Goal: Information Seeking & Learning: Learn about a topic

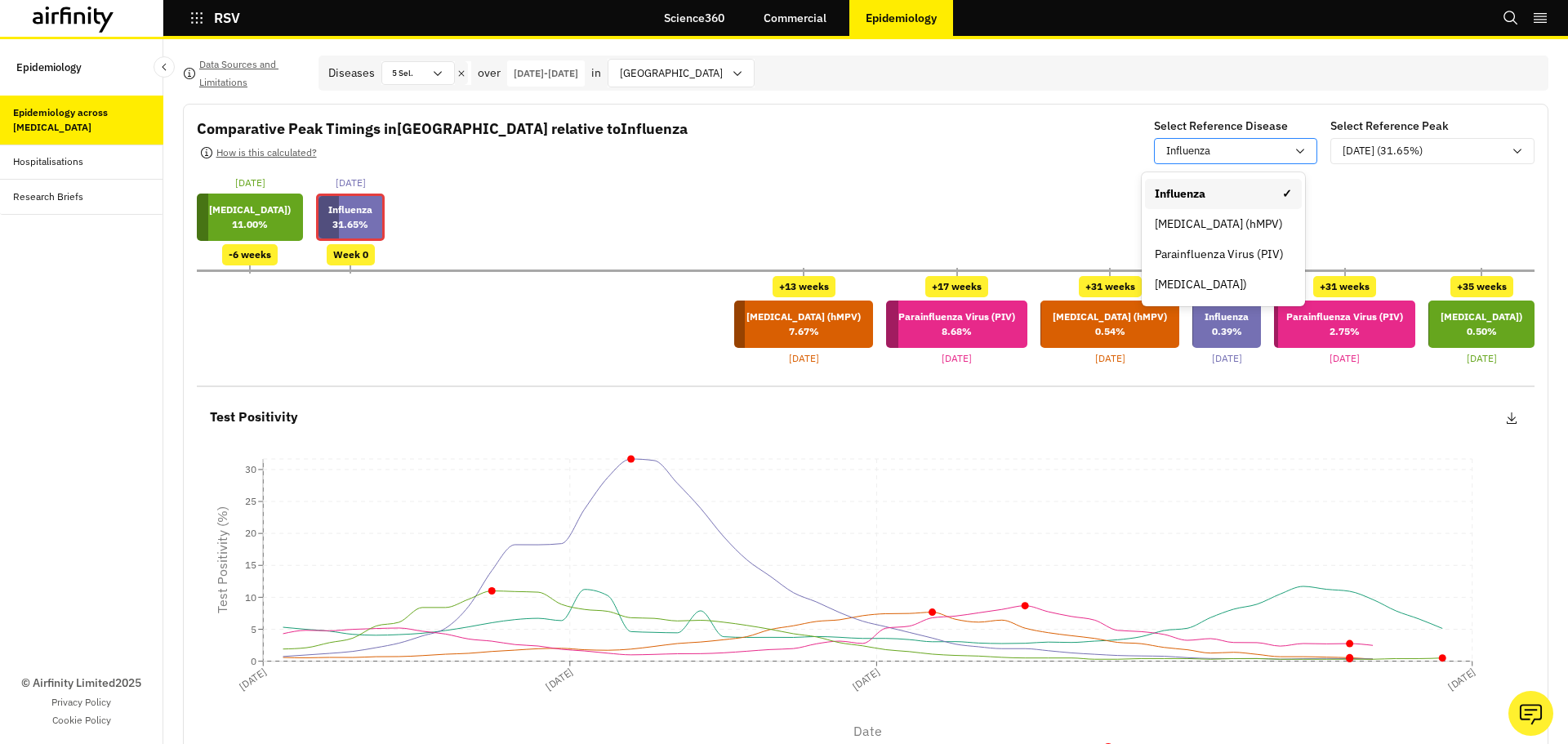
click at [1176, 155] on p "Influenza" at bounding box center [1188, 150] width 44 height 16
click at [1177, 216] on div "[MEDICAL_DATA] (hMPV)" at bounding box center [1223, 224] width 137 height 17
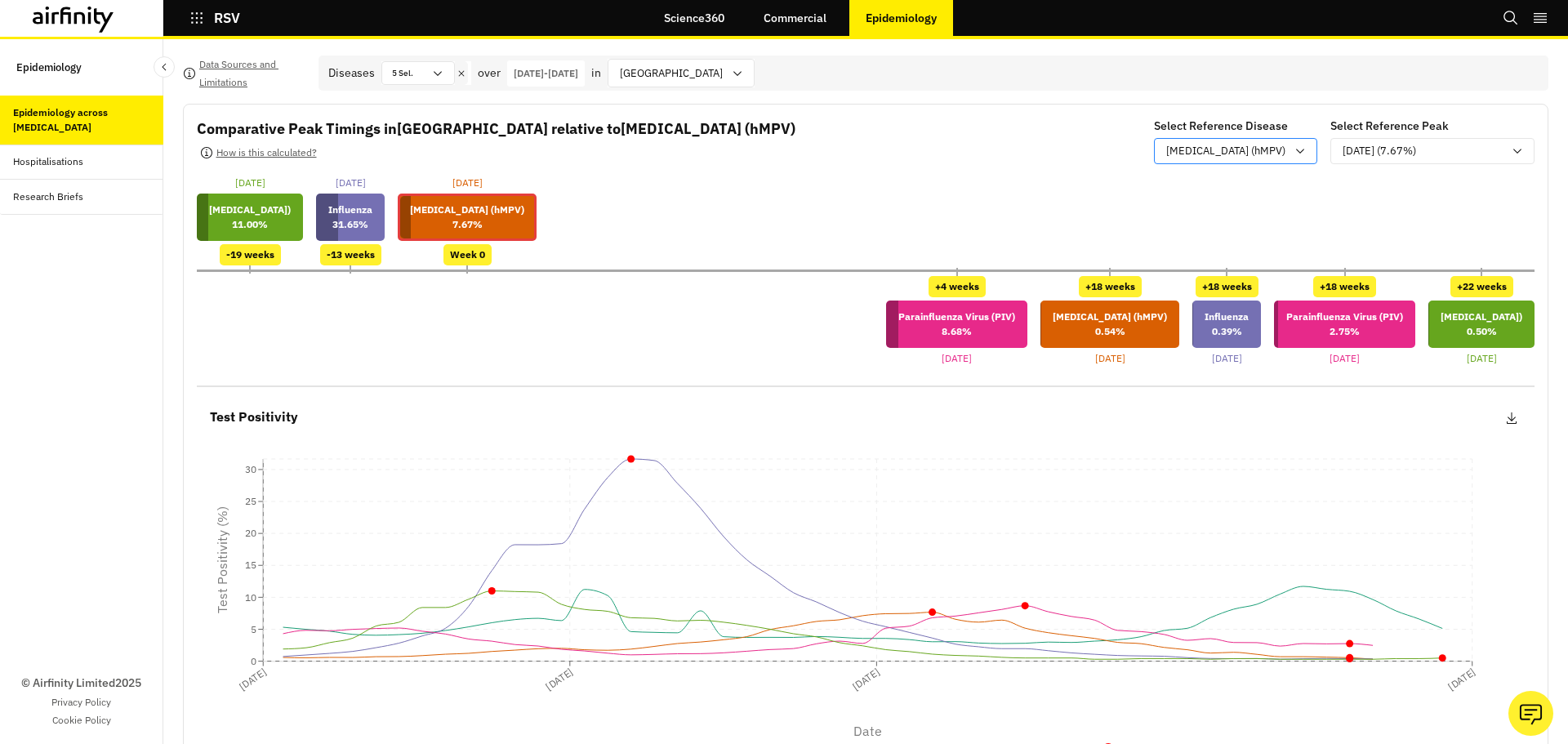
click at [1200, 144] on div "[MEDICAL_DATA] (hMPV)" at bounding box center [1224, 150] width 139 height 20
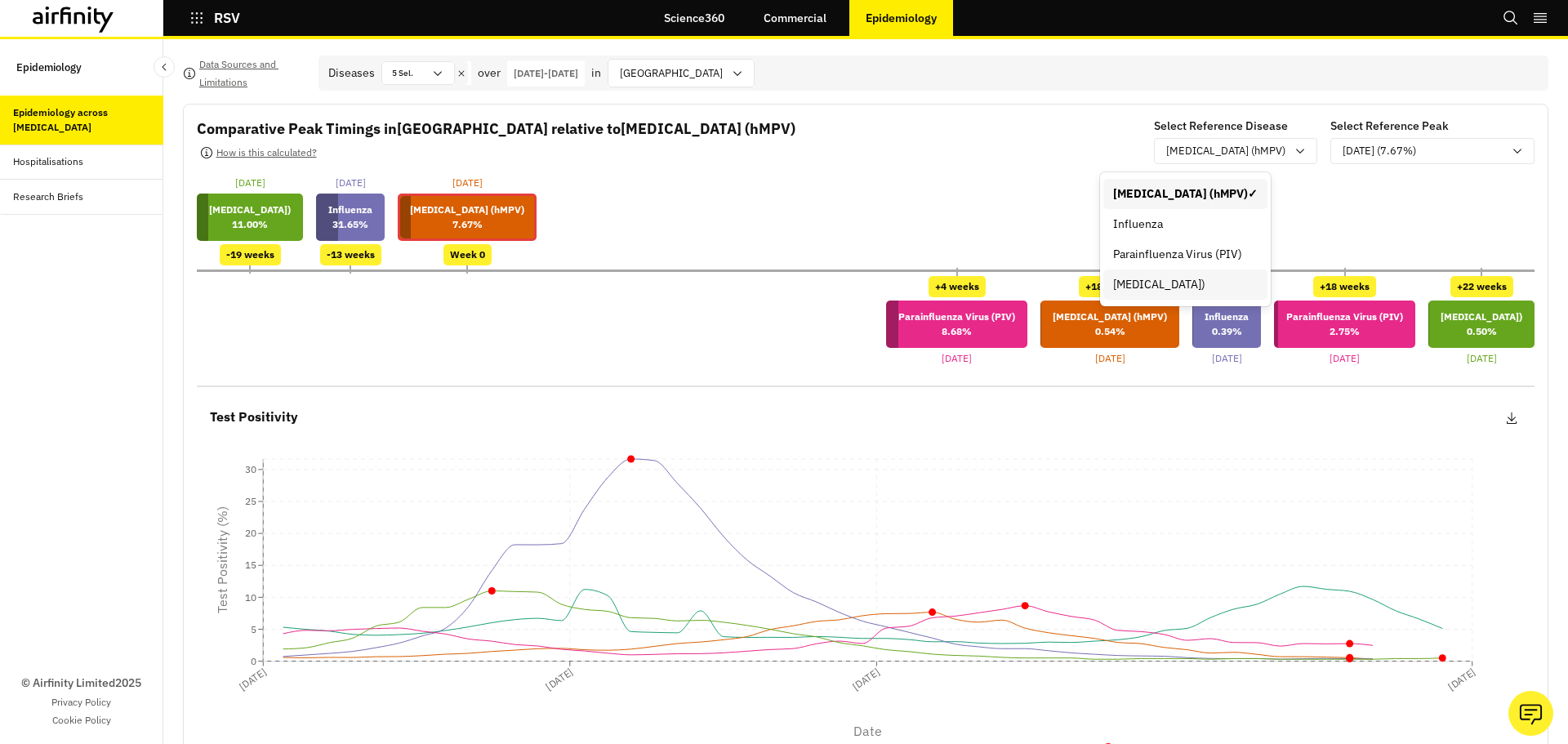
click at [1184, 283] on div "[MEDICAL_DATA])" at bounding box center [1185, 284] width 145 height 17
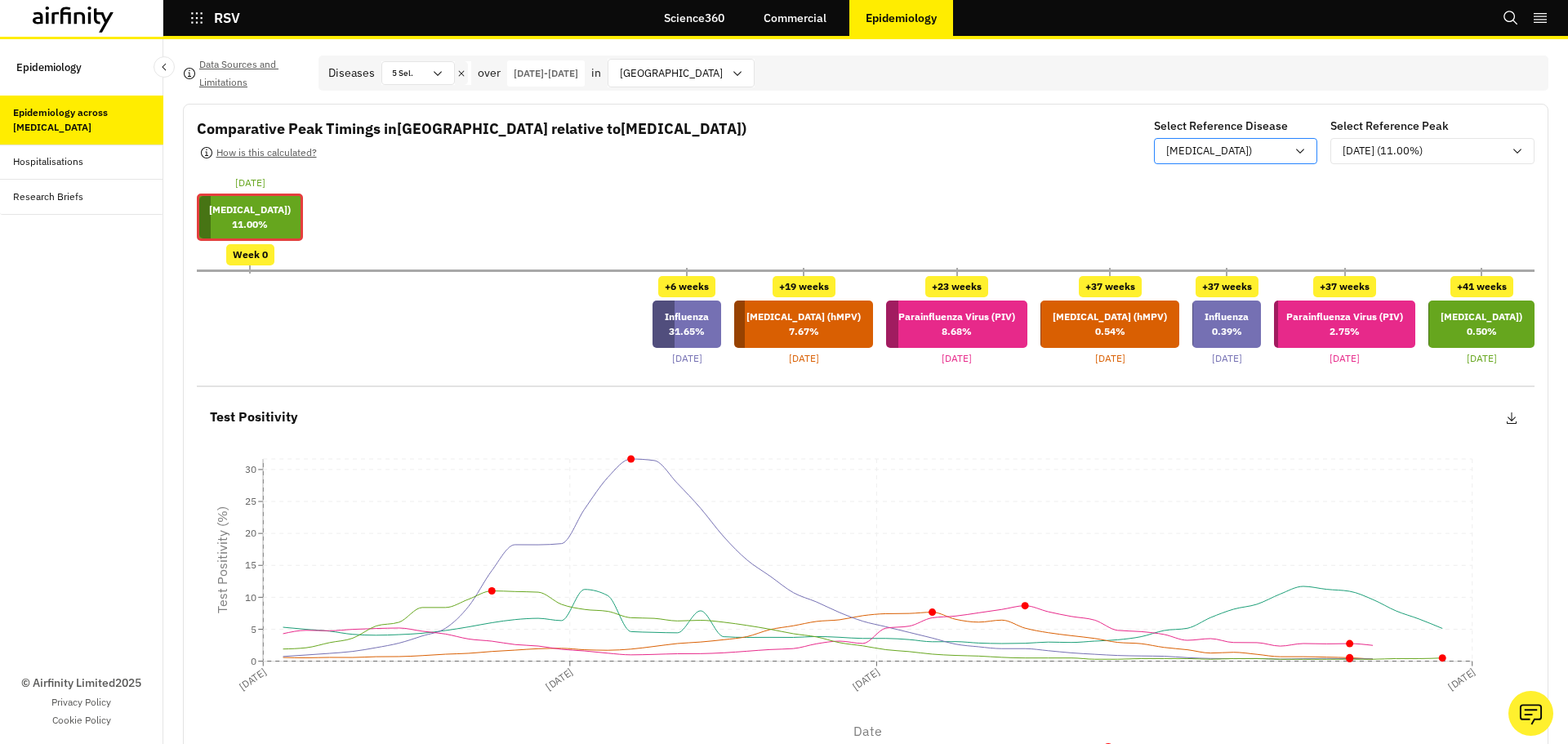
click at [1181, 149] on p "[MEDICAL_DATA])" at bounding box center [1209, 150] width 86 height 16
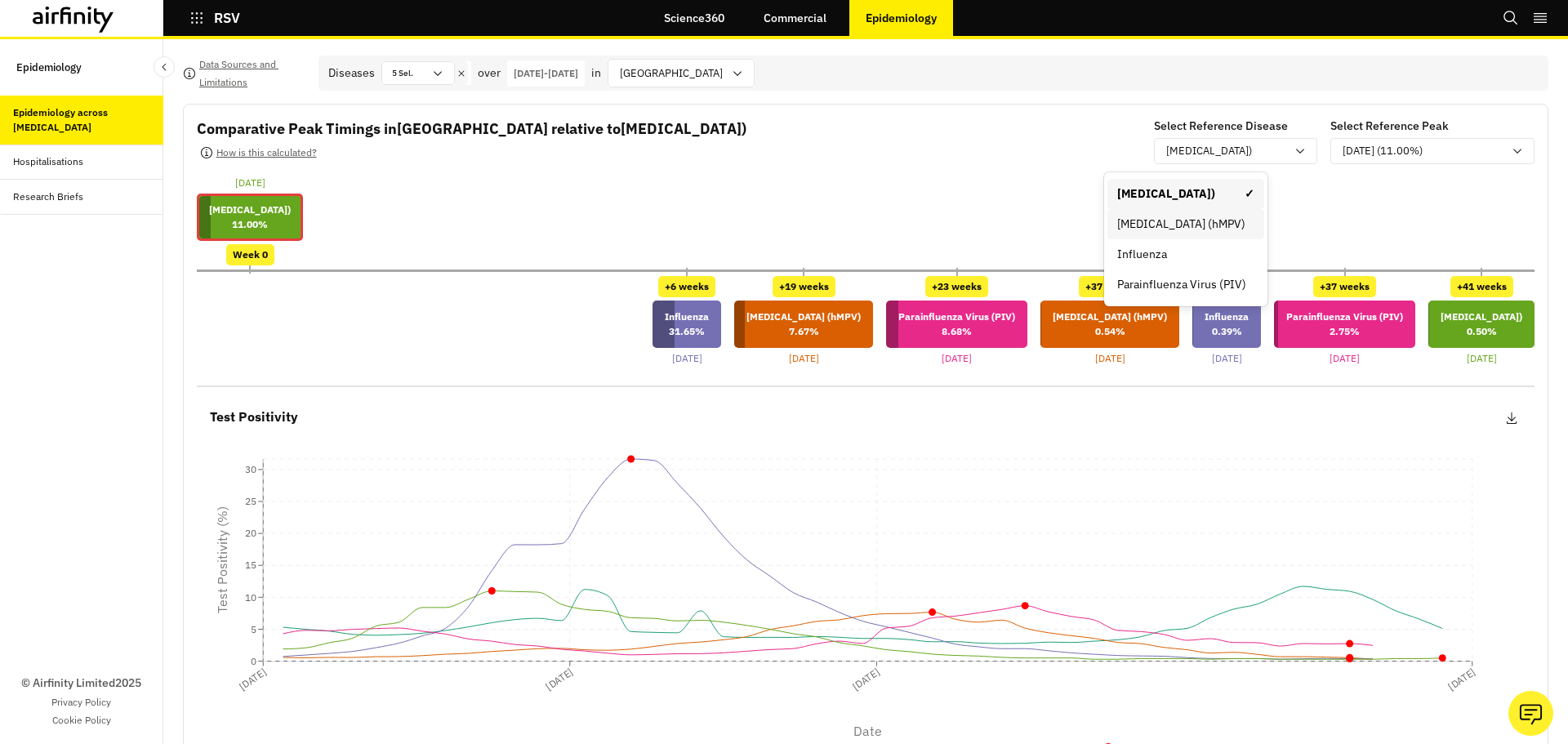
click at [1175, 210] on div "[MEDICAL_DATA] (hMPV)" at bounding box center [1185, 225] width 157 height 30
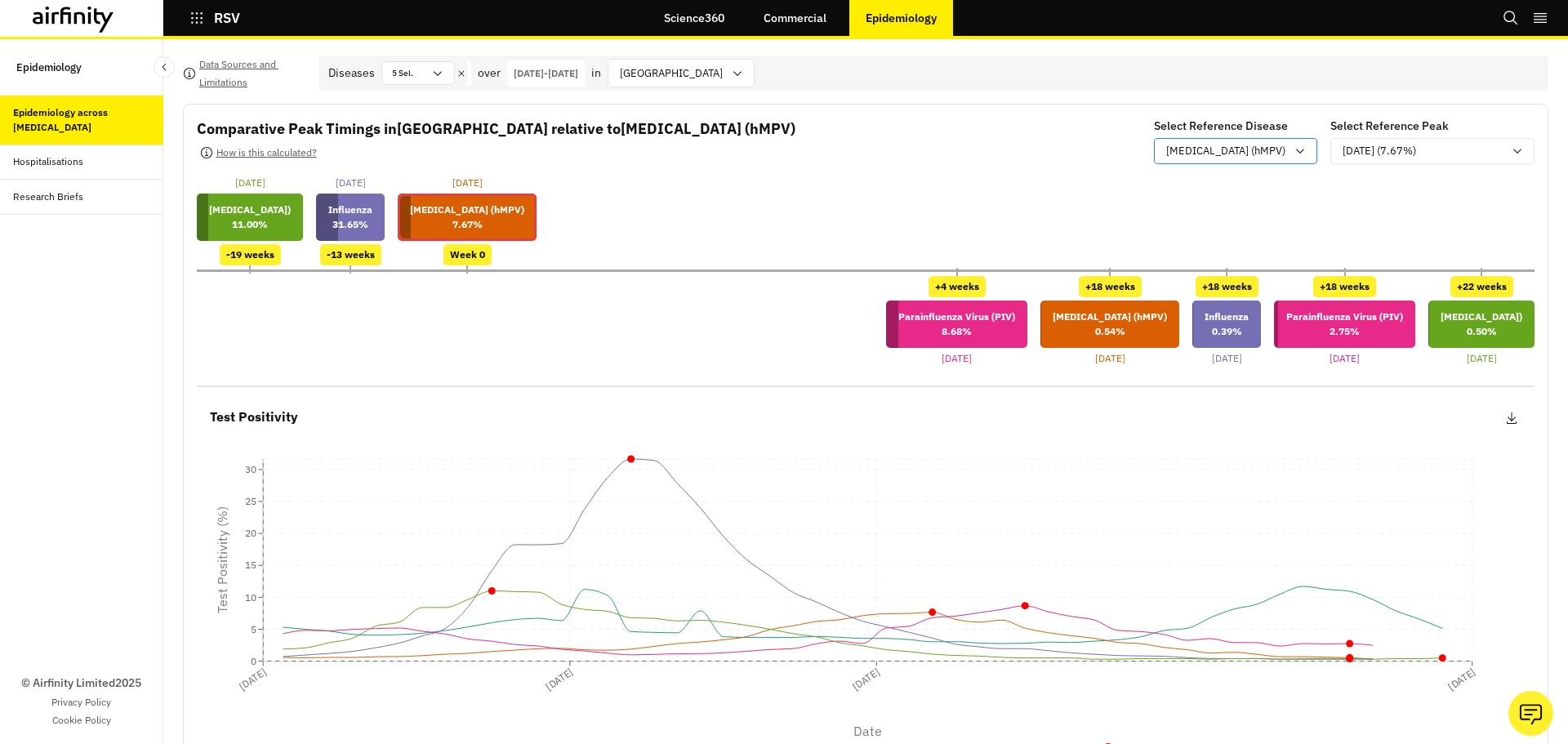
click at [1175, 150] on p "[MEDICAL_DATA] (hMPV)" at bounding box center [1225, 150] width 119 height 16
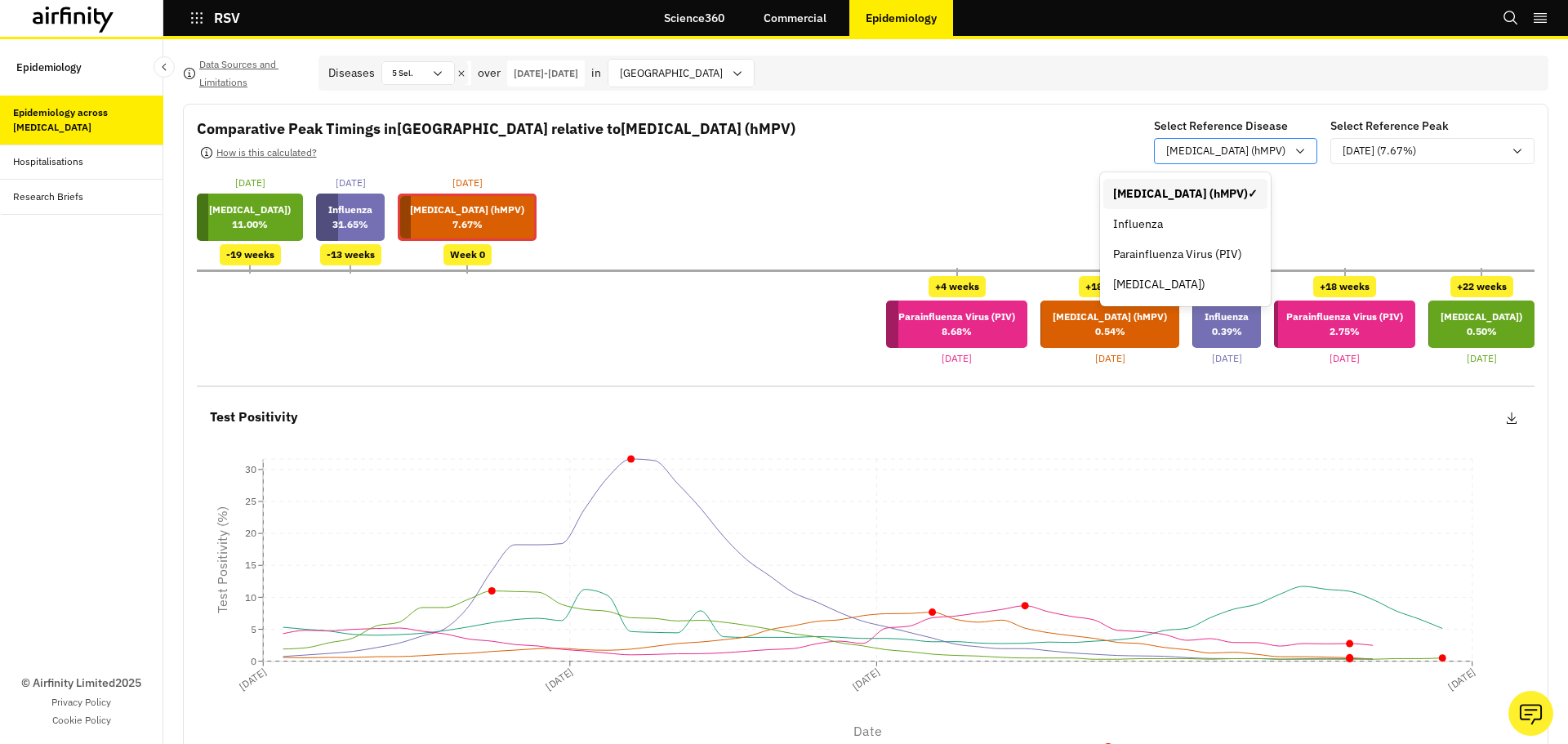
click at [1175, 150] on p "[MEDICAL_DATA] (hMPV)" at bounding box center [1225, 150] width 119 height 16
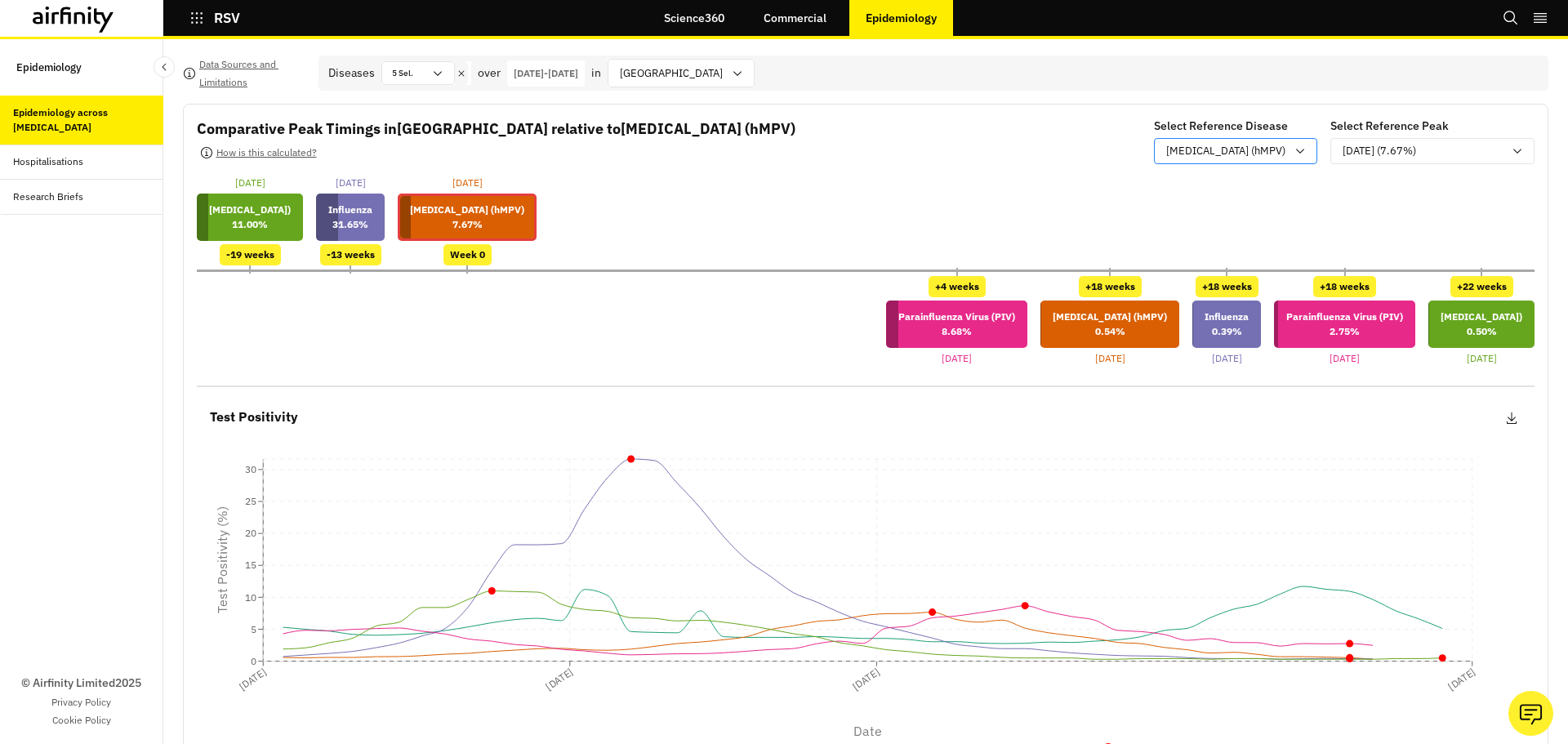
click at [1175, 150] on p "[MEDICAL_DATA] (hMPV)" at bounding box center [1225, 150] width 119 height 16
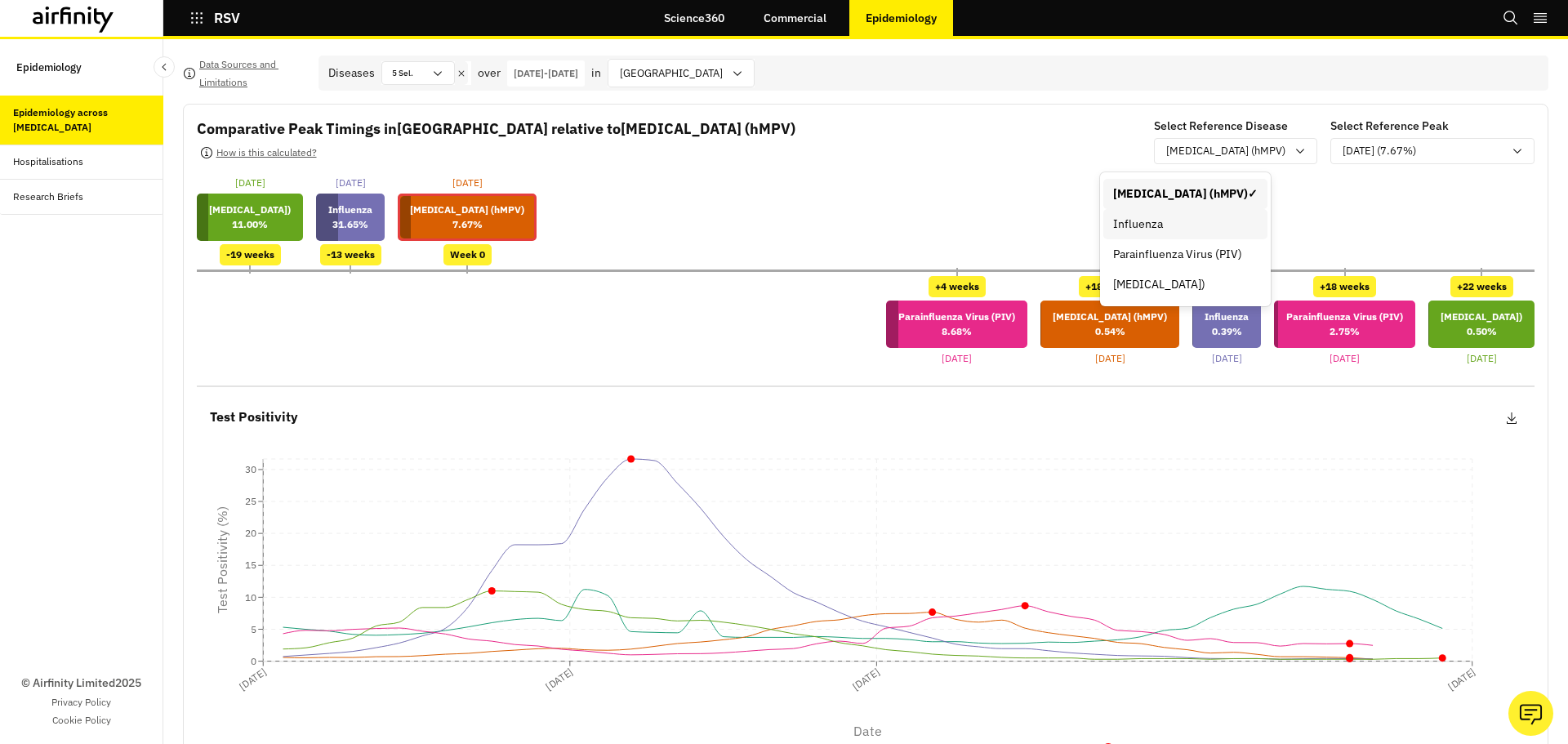
click at [1161, 225] on div "Influenza" at bounding box center [1185, 224] width 145 height 17
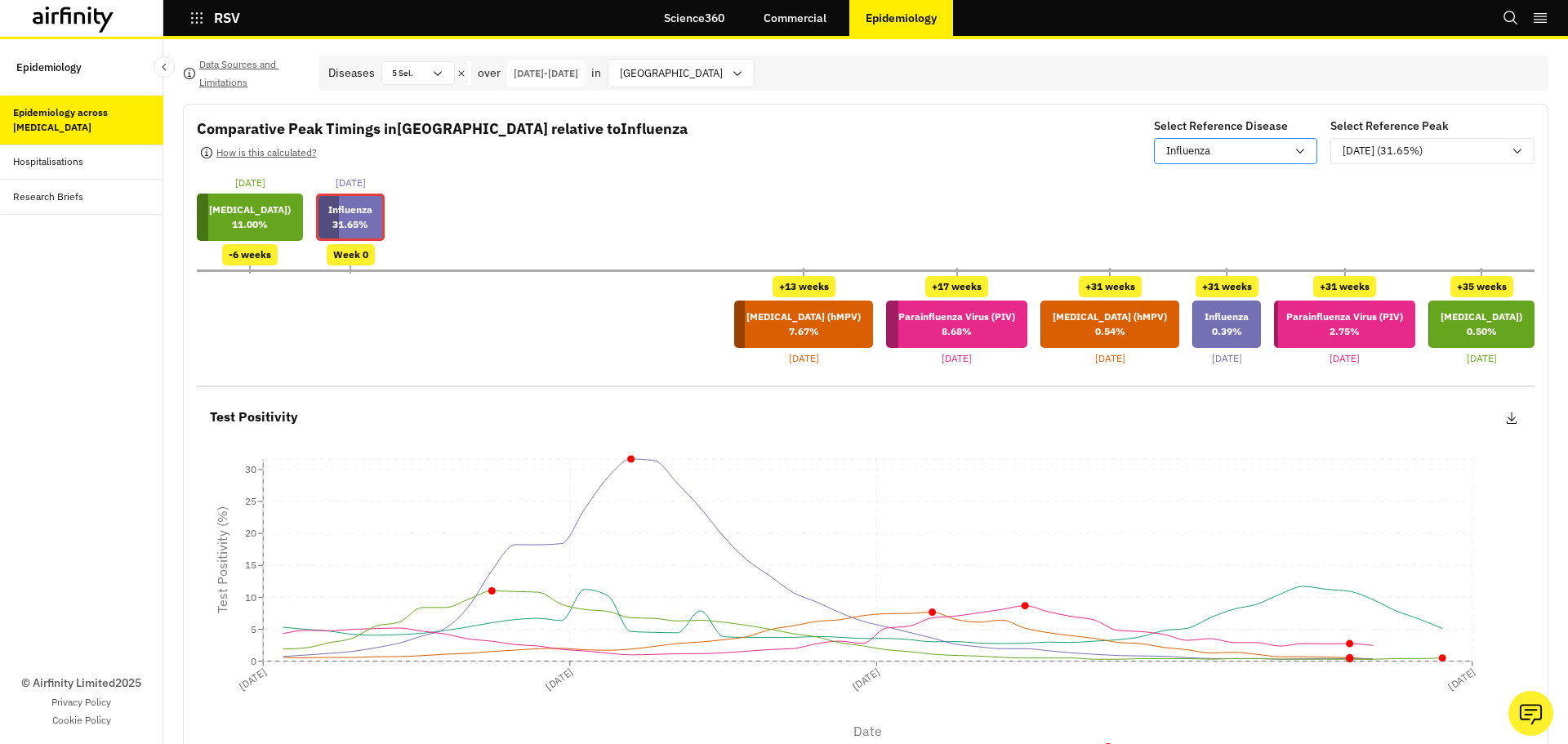
click at [1166, 154] on p "Influenza" at bounding box center [1188, 150] width 44 height 16
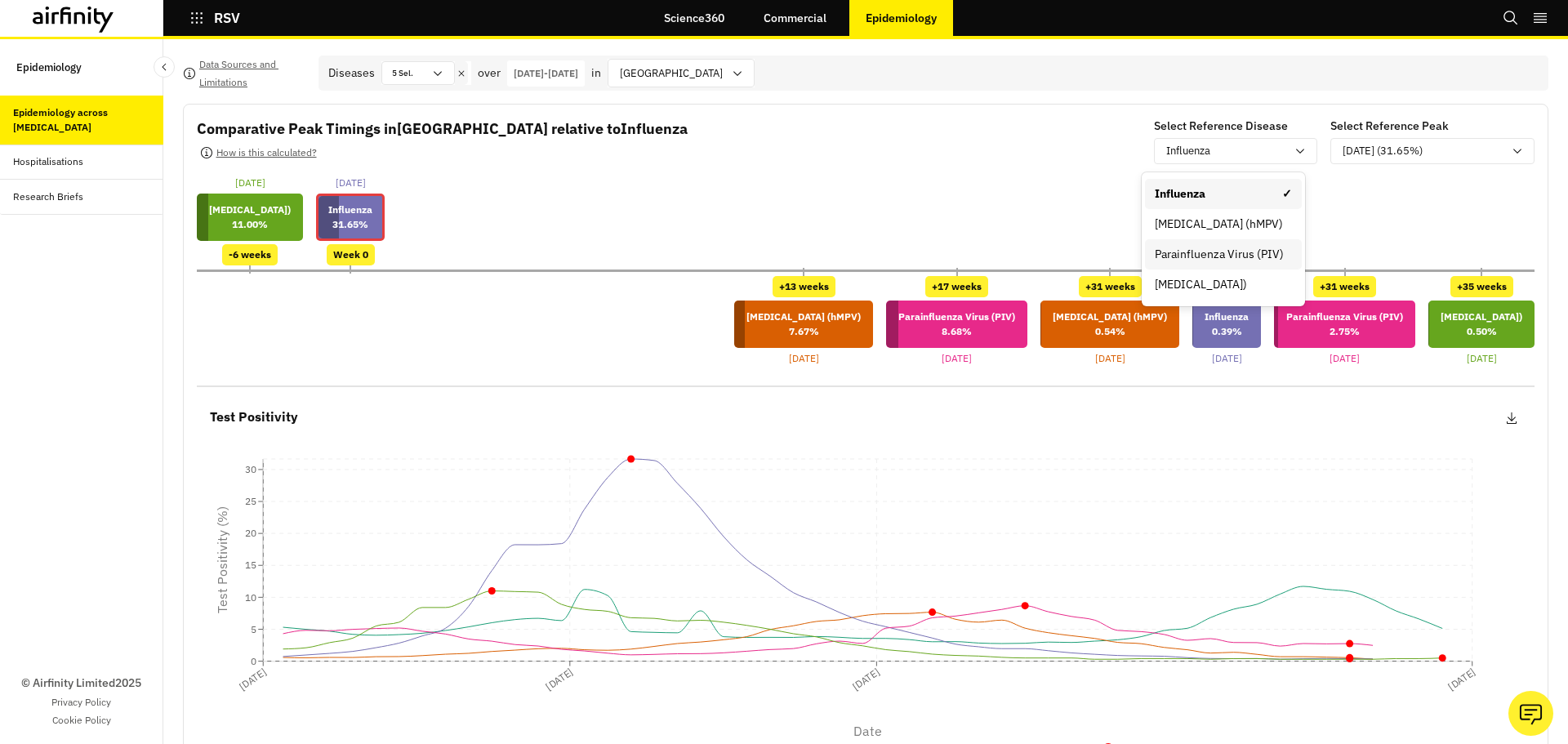
click at [1175, 261] on div "Parainfluenza Virus (PIV)" at bounding box center [1223, 254] width 137 height 17
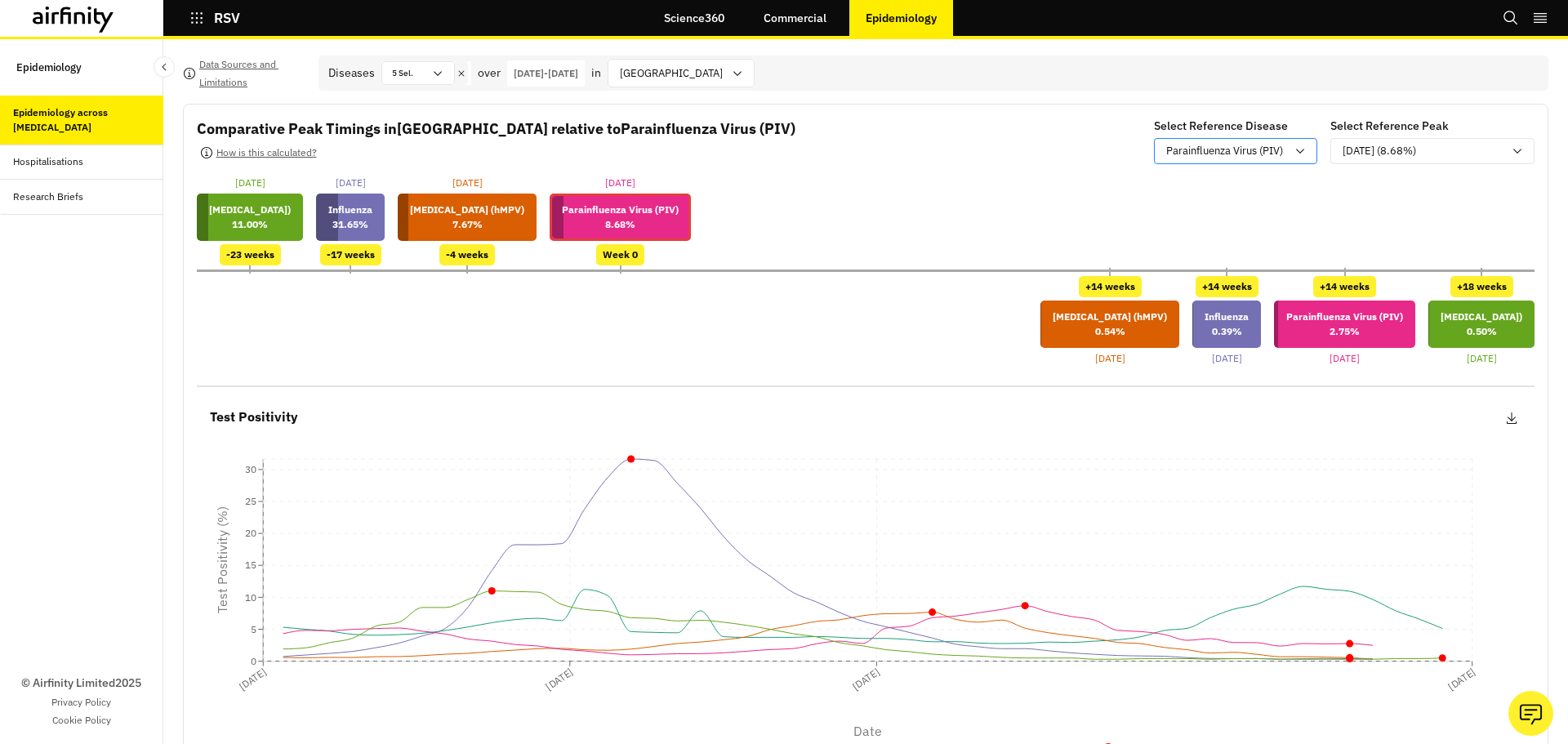
click at [1175, 150] on p "Parainfluenza Virus (PIV)" at bounding box center [1224, 150] width 117 height 16
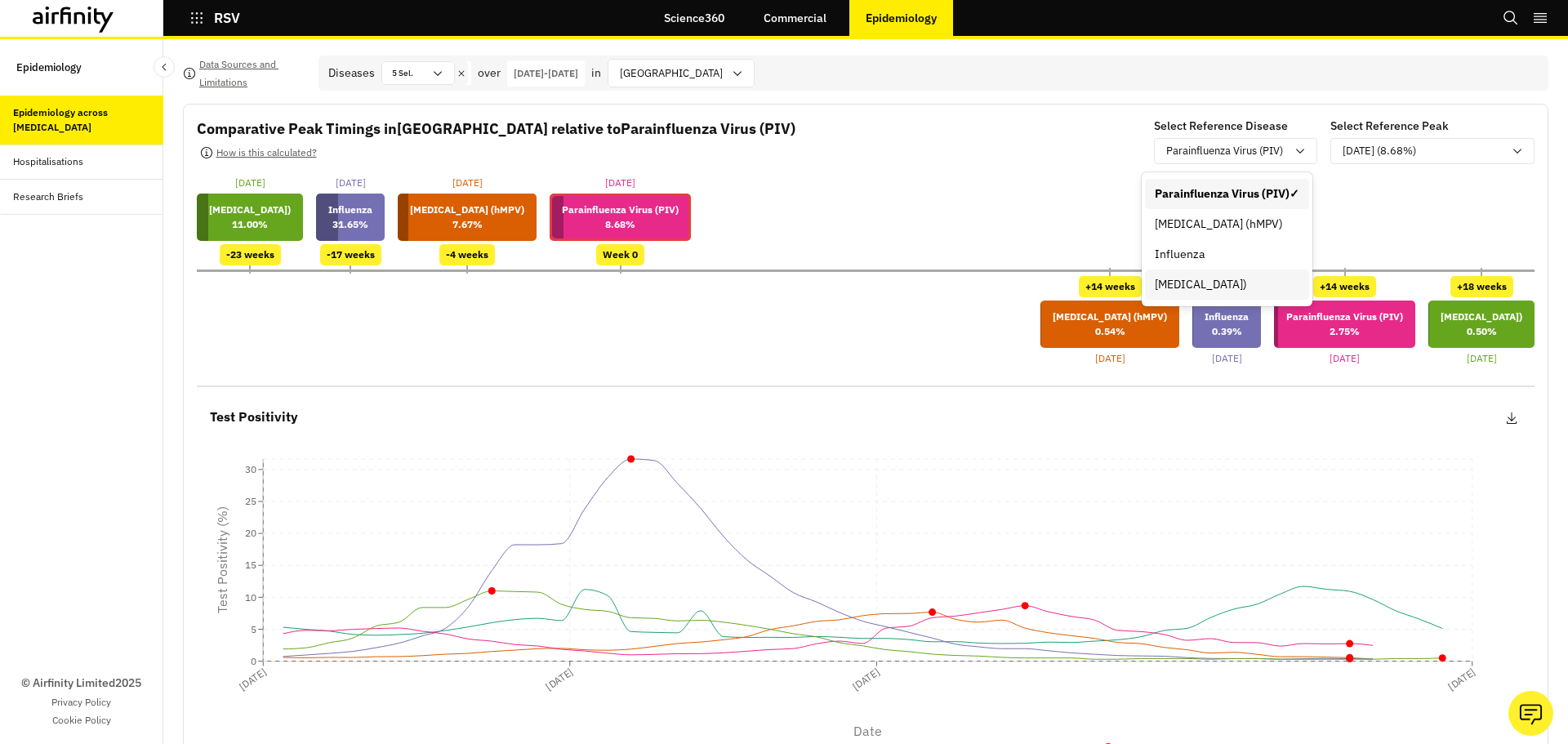
click at [1176, 284] on div "[MEDICAL_DATA])" at bounding box center [1227, 284] width 145 height 17
